Goal: Browse casually: Explore the website without a specific task or goal

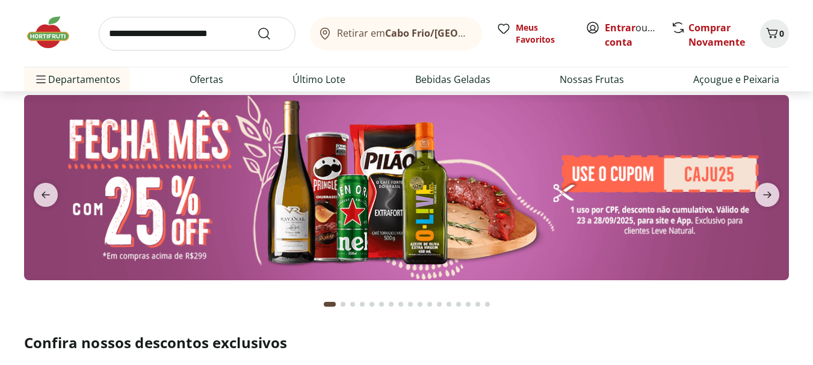
scroll to position [60, 0]
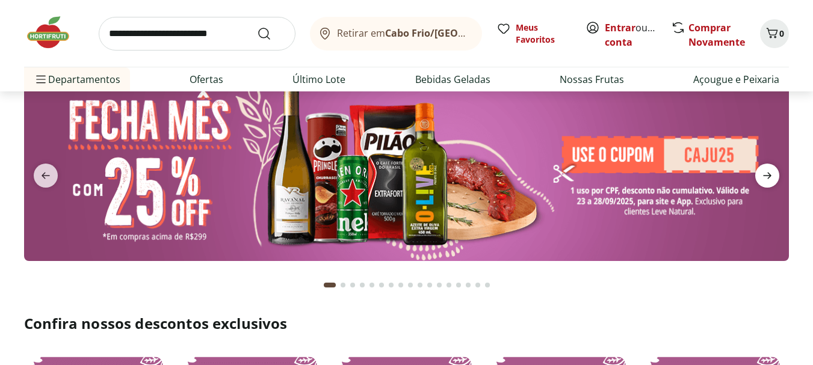
click at [773, 173] on icon "next" at bounding box center [767, 176] width 14 height 14
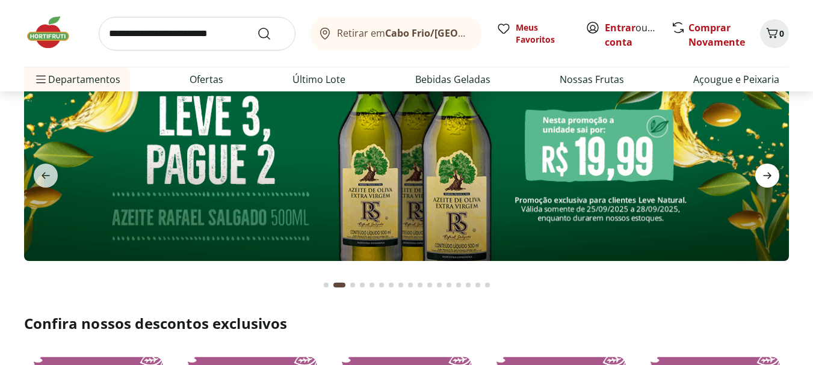
click at [773, 173] on icon "next" at bounding box center [767, 176] width 14 height 14
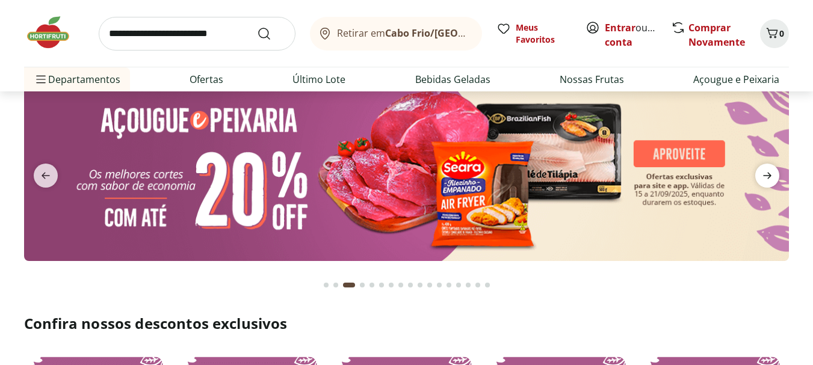
click at [771, 179] on icon "next" at bounding box center [767, 176] width 14 height 14
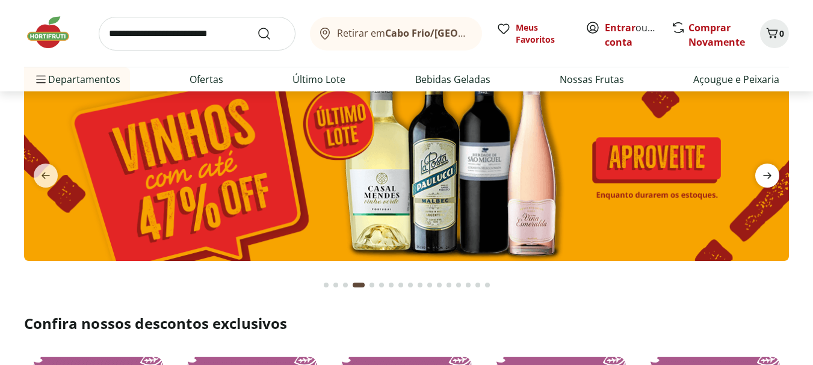
click at [771, 179] on icon "next" at bounding box center [767, 176] width 14 height 14
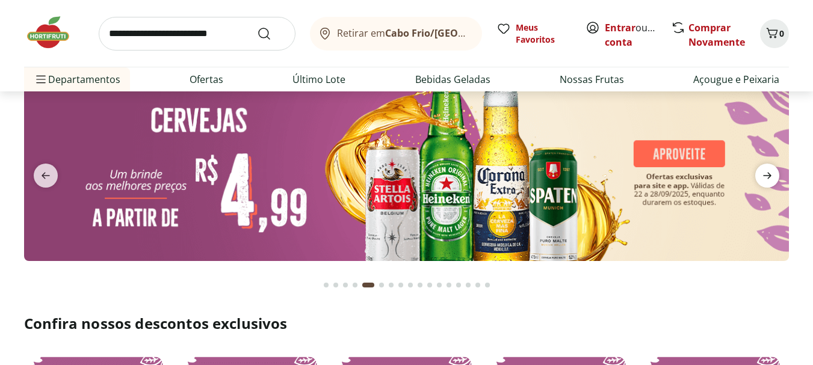
click at [771, 179] on icon "next" at bounding box center [767, 176] width 14 height 14
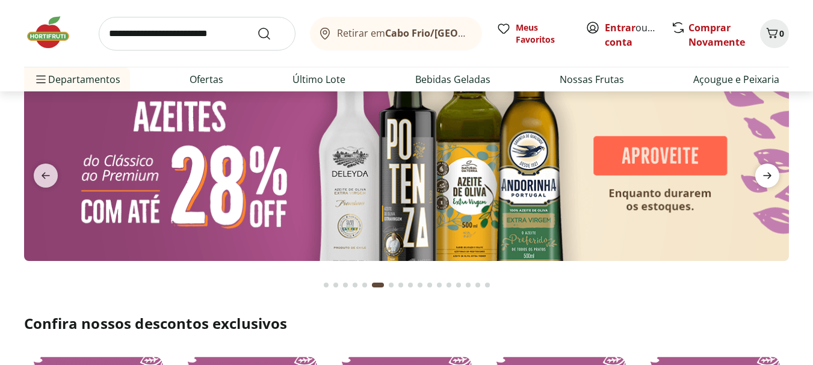
click at [771, 179] on icon "next" at bounding box center [767, 176] width 14 height 14
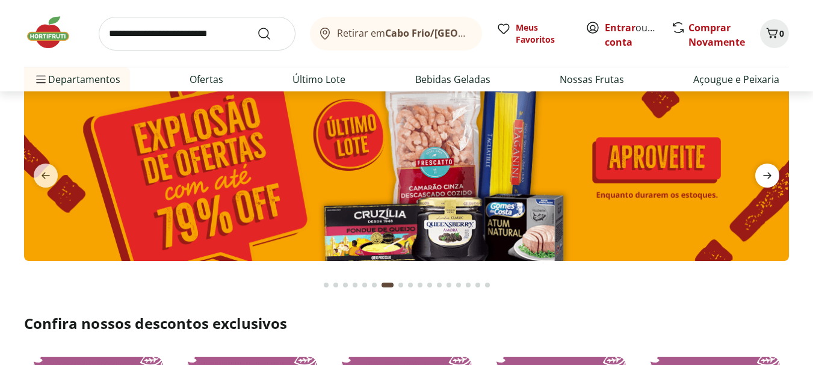
click at [771, 179] on icon "next" at bounding box center [767, 176] width 14 height 14
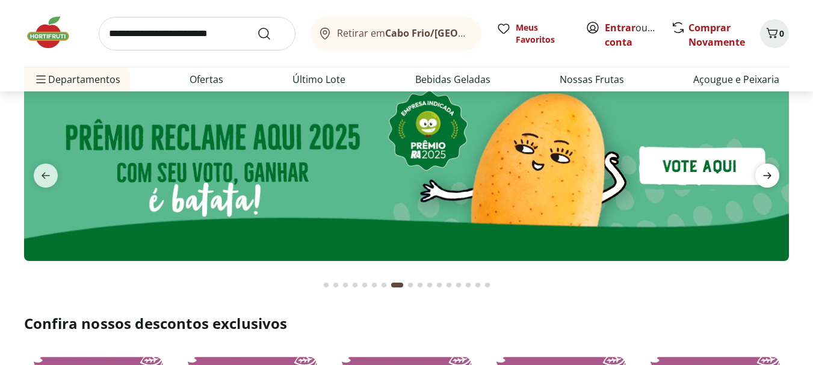
click at [771, 179] on icon "next" at bounding box center [767, 176] width 14 height 14
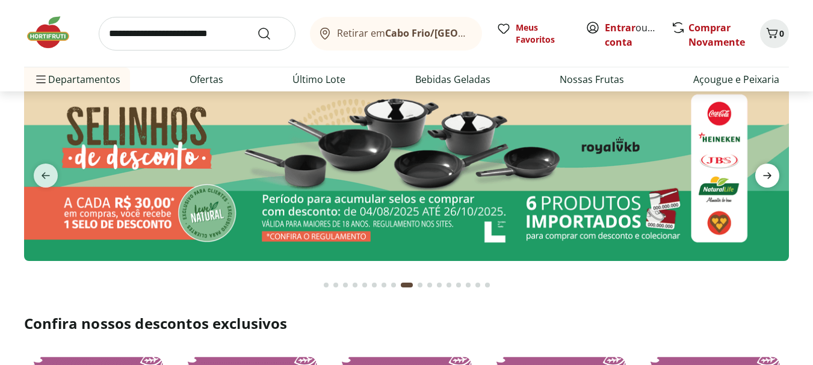
click at [771, 179] on icon "next" at bounding box center [767, 176] width 14 height 14
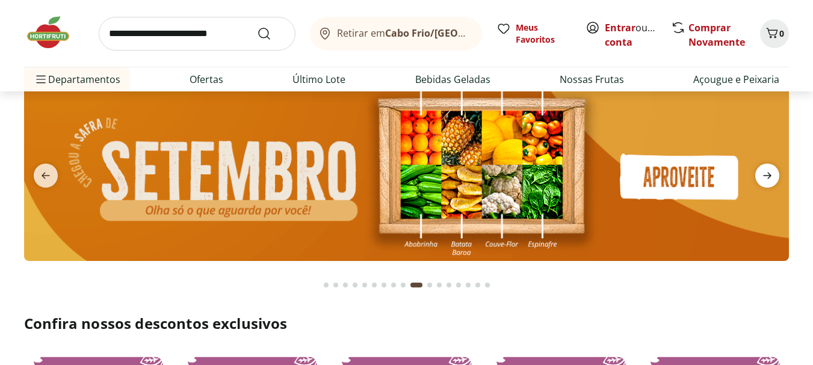
click at [771, 179] on icon "next" at bounding box center [767, 176] width 14 height 14
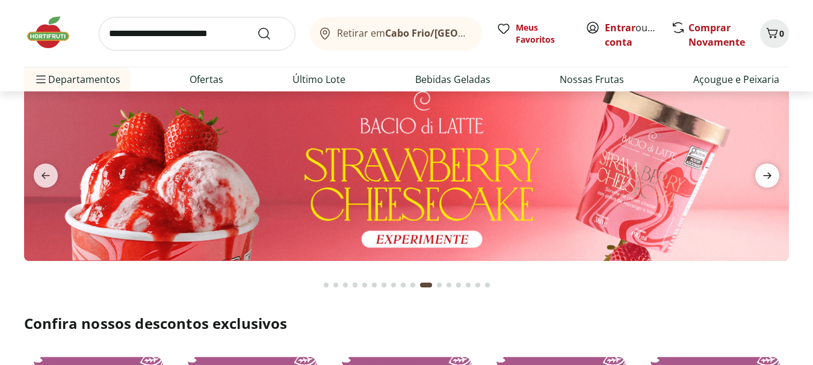
click at [771, 179] on icon "next" at bounding box center [767, 176] width 14 height 14
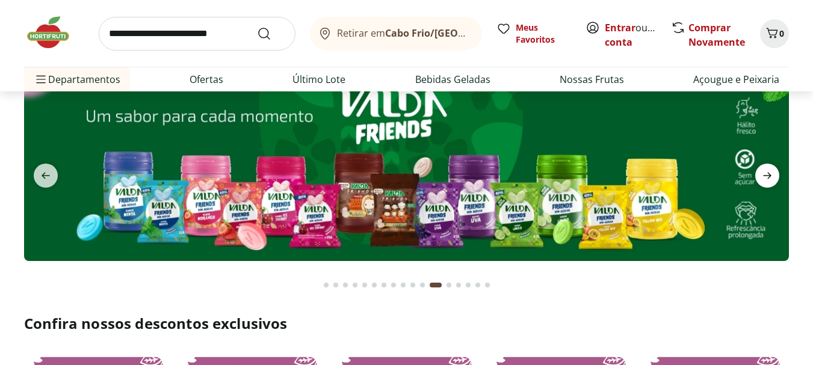
click at [771, 179] on icon "next" at bounding box center [767, 176] width 14 height 14
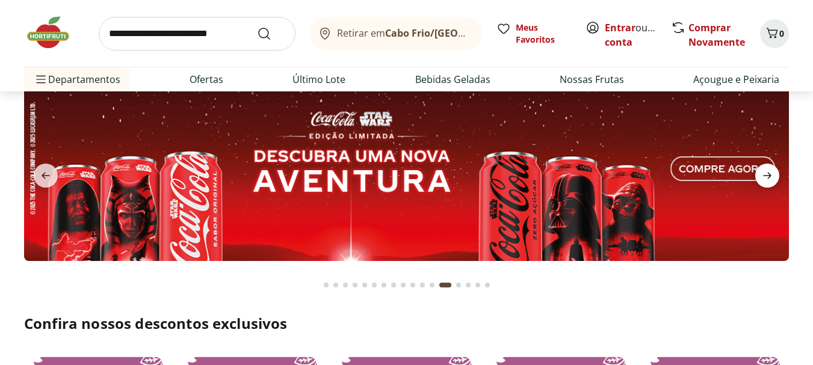
click at [771, 179] on icon "next" at bounding box center [767, 176] width 14 height 14
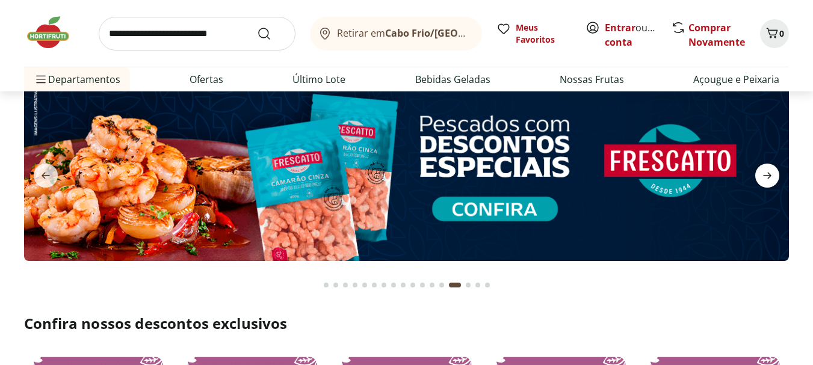
click at [771, 179] on icon "next" at bounding box center [767, 176] width 14 height 14
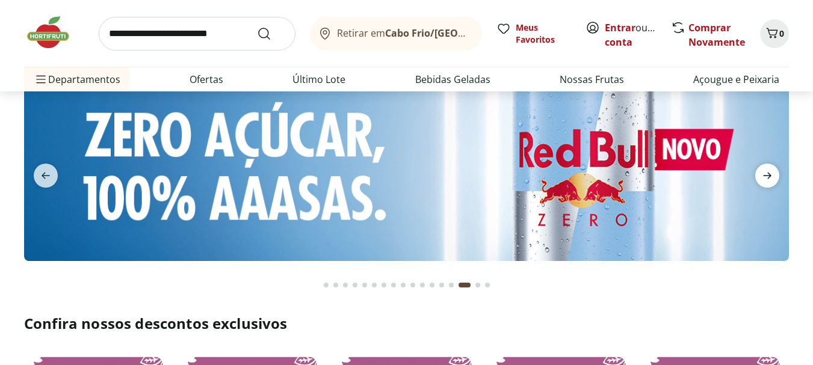
click at [771, 179] on icon "next" at bounding box center [767, 176] width 14 height 14
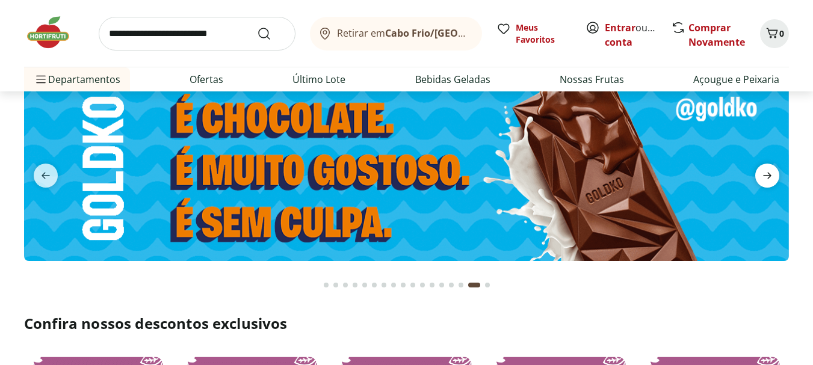
click at [771, 179] on icon "next" at bounding box center [767, 176] width 14 height 14
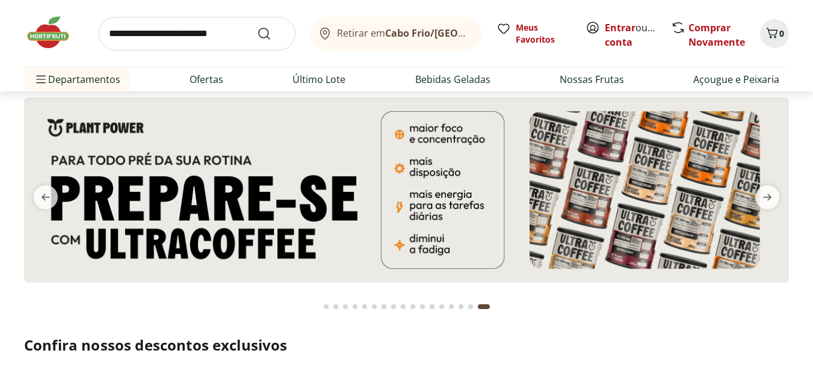
scroll to position [0, 0]
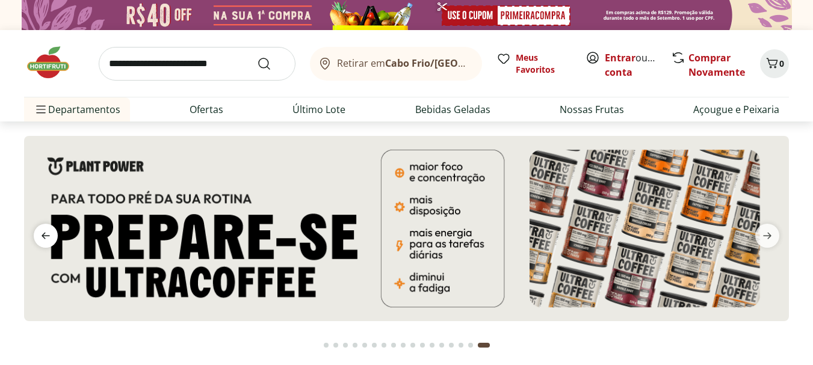
click at [48, 236] on icon "previous" at bounding box center [46, 236] width 8 height 7
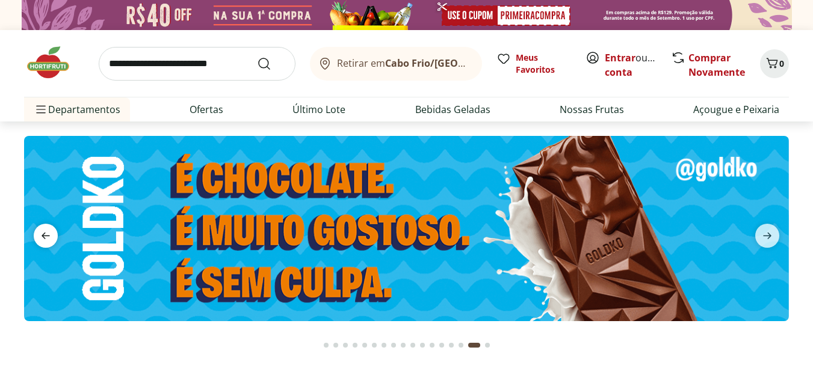
click at [48, 236] on icon "previous" at bounding box center [46, 236] width 8 height 7
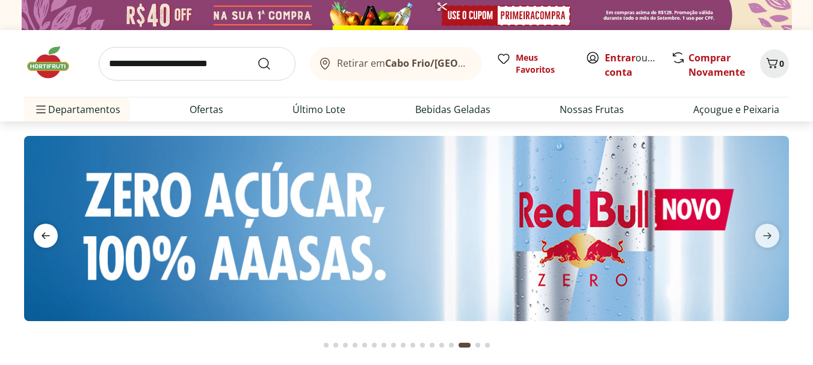
click at [48, 236] on icon "previous" at bounding box center [46, 236] width 8 height 7
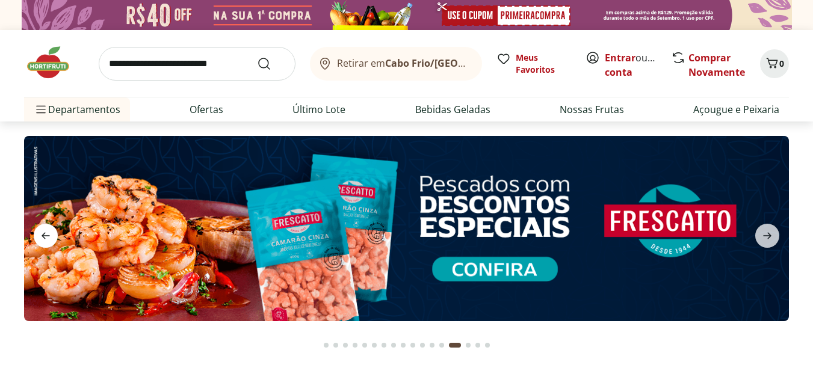
click at [48, 236] on icon "previous" at bounding box center [46, 236] width 8 height 7
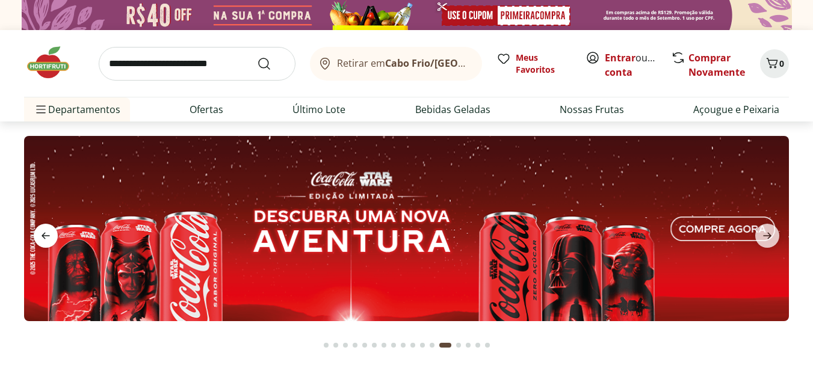
click at [48, 236] on icon "previous" at bounding box center [46, 236] width 8 height 7
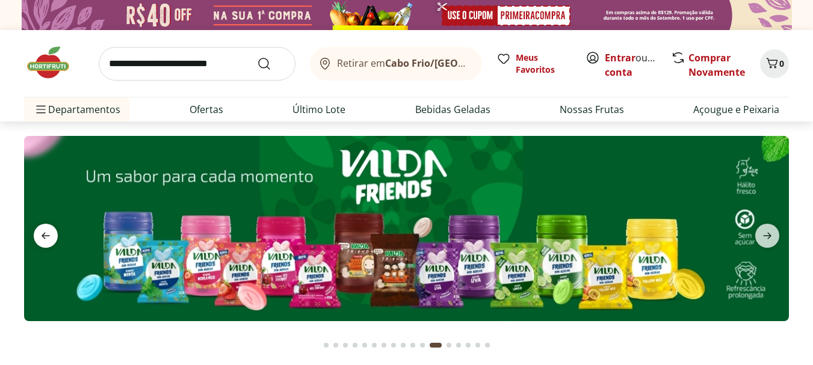
click at [48, 236] on icon "previous" at bounding box center [46, 236] width 8 height 7
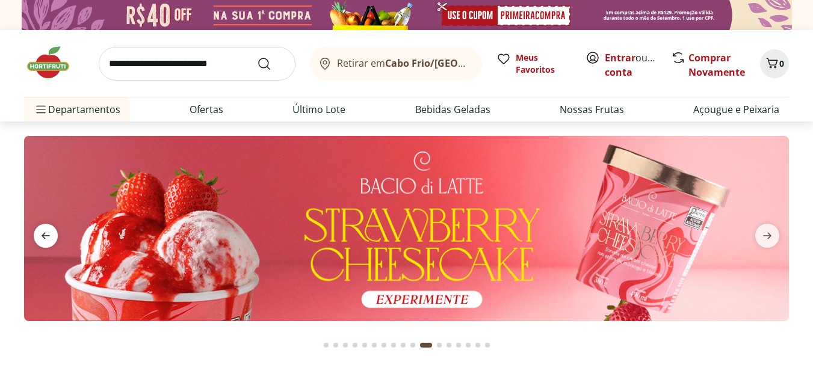
click at [48, 236] on icon "previous" at bounding box center [46, 236] width 8 height 7
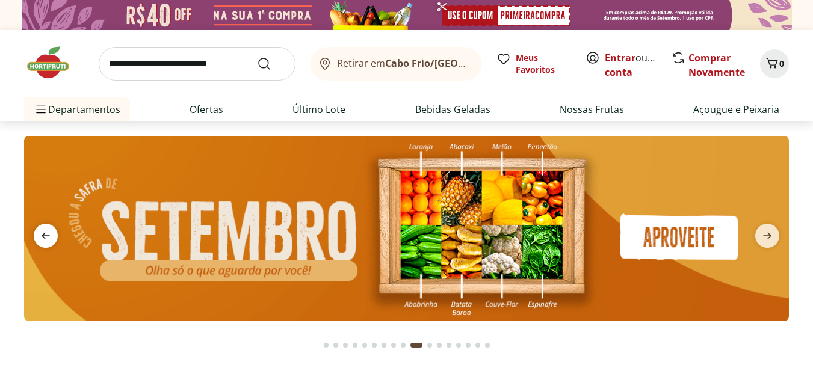
click at [48, 236] on icon "previous" at bounding box center [46, 236] width 8 height 7
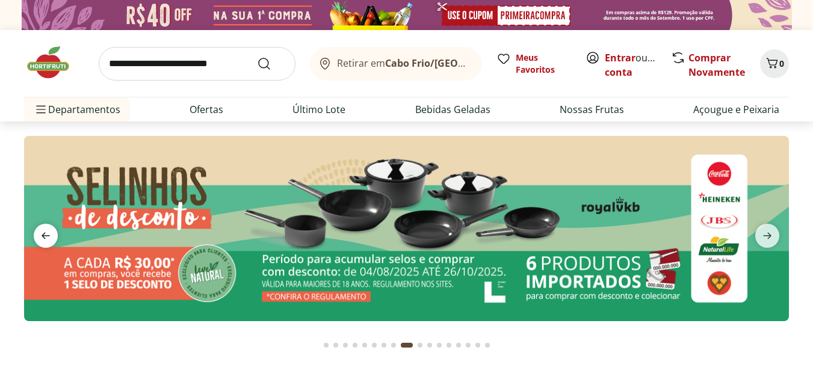
click at [48, 236] on icon "previous" at bounding box center [46, 236] width 8 height 7
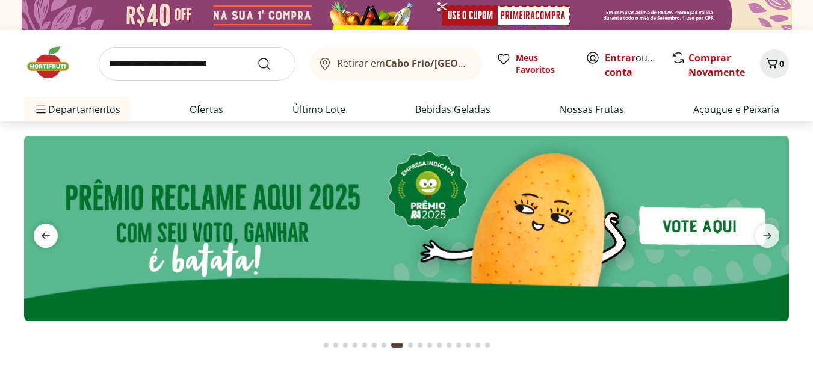
click at [48, 236] on icon "previous" at bounding box center [46, 236] width 8 height 7
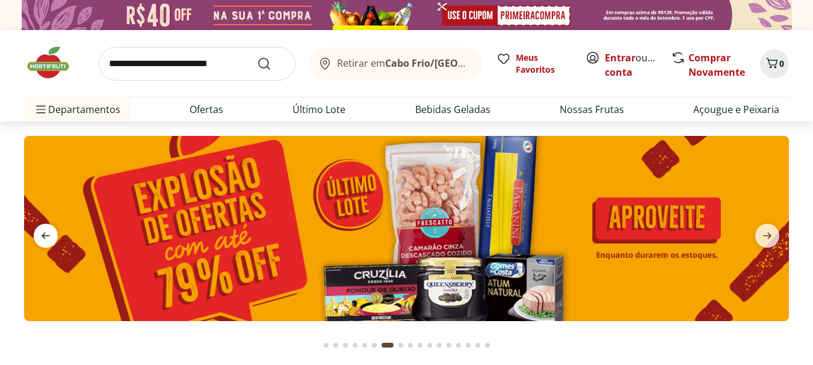
click at [48, 236] on icon "previous" at bounding box center [46, 236] width 8 height 7
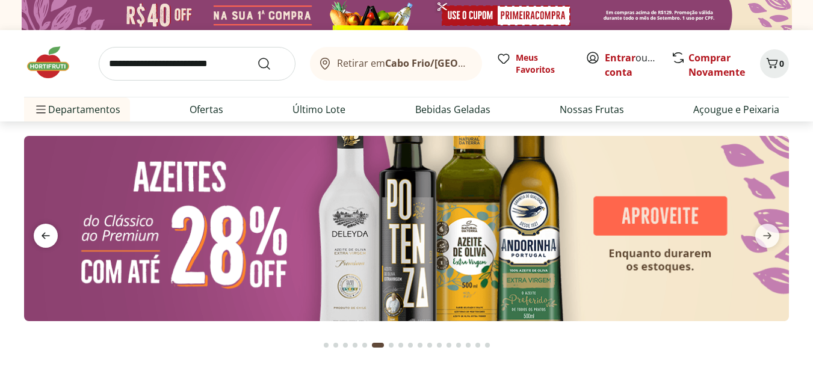
click at [48, 236] on icon "previous" at bounding box center [46, 236] width 8 height 7
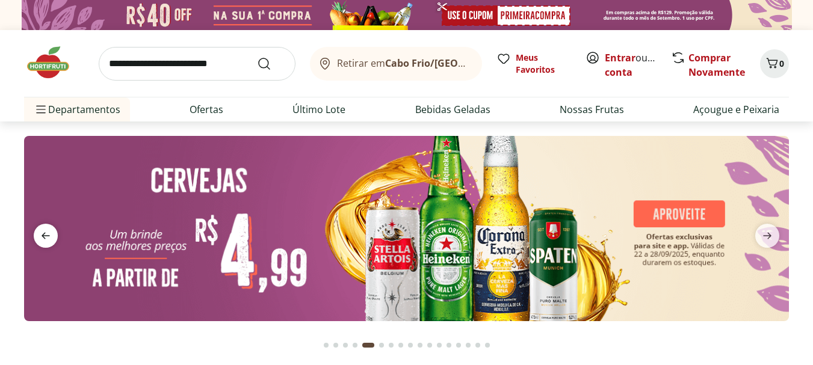
click at [48, 236] on icon "previous" at bounding box center [46, 236] width 8 height 7
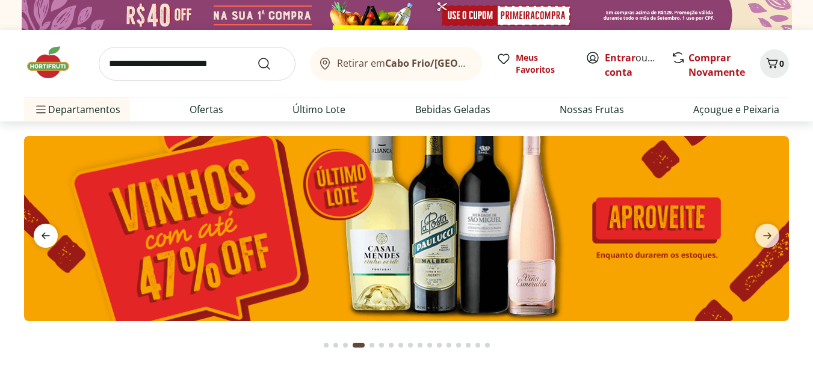
click at [48, 236] on icon "previous" at bounding box center [46, 236] width 8 height 7
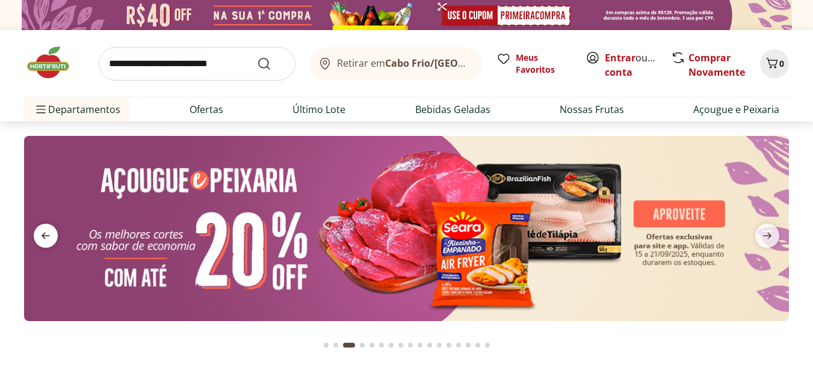
click at [48, 236] on icon "previous" at bounding box center [46, 236] width 8 height 7
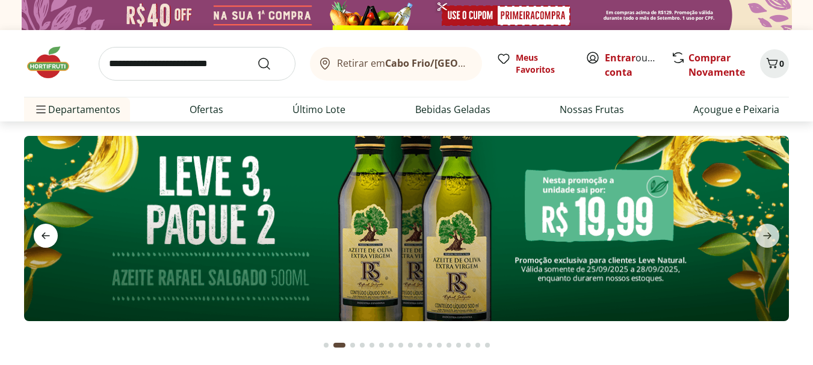
click at [48, 236] on icon "previous" at bounding box center [46, 236] width 8 height 7
